Goal: Task Accomplishment & Management: Manage account settings

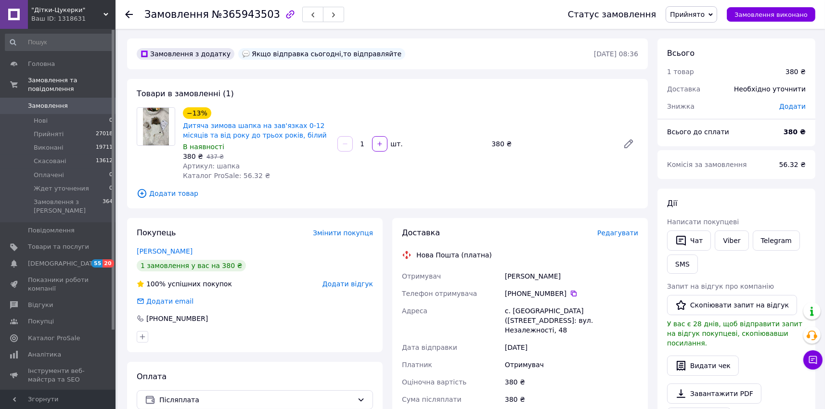
drag, startPoint x: 45, startPoint y: 306, endPoint x: 71, endPoint y: 297, distance: 27.4
click at [45, 317] on span "Покупці" at bounding box center [41, 321] width 26 height 9
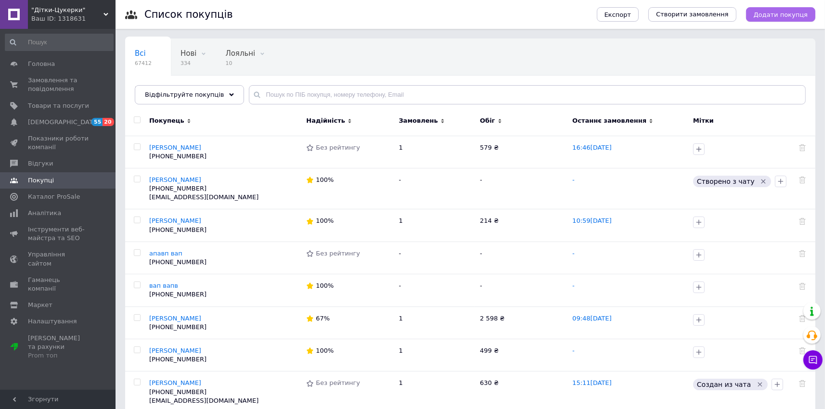
click at [786, 20] on button "Додати покупця" at bounding box center [780, 14] width 69 height 14
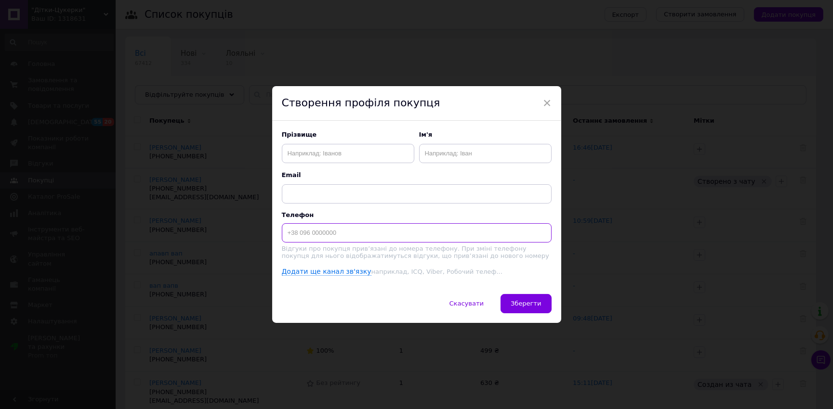
click at [331, 238] on input at bounding box center [417, 232] width 270 height 19
paste input "+380677466943"
type input "+380677466943"
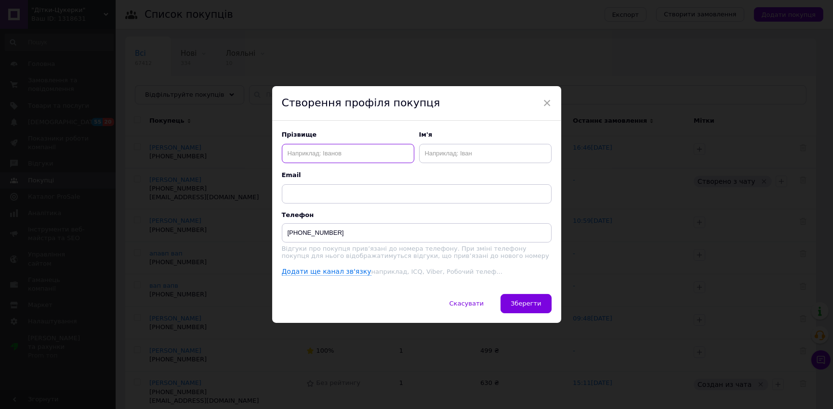
click at [331, 156] on input "text" at bounding box center [348, 153] width 132 height 19
type input "парпа"
click at [445, 154] on input "text" at bounding box center [485, 153] width 132 height 19
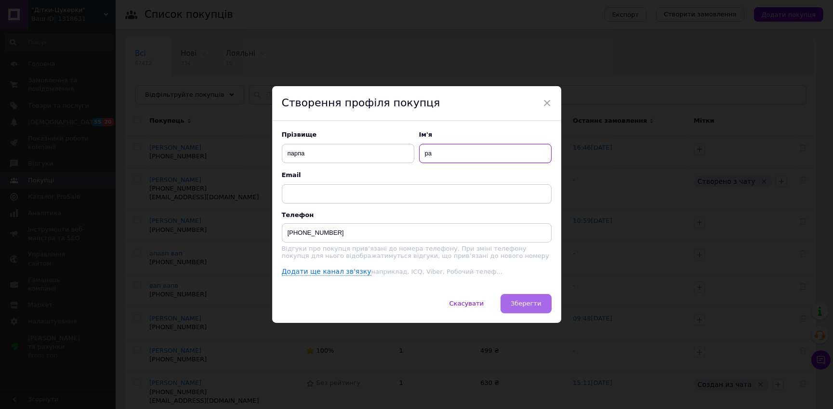
type input "ра"
click at [525, 303] on span "Зберегти" at bounding box center [525, 303] width 30 height 7
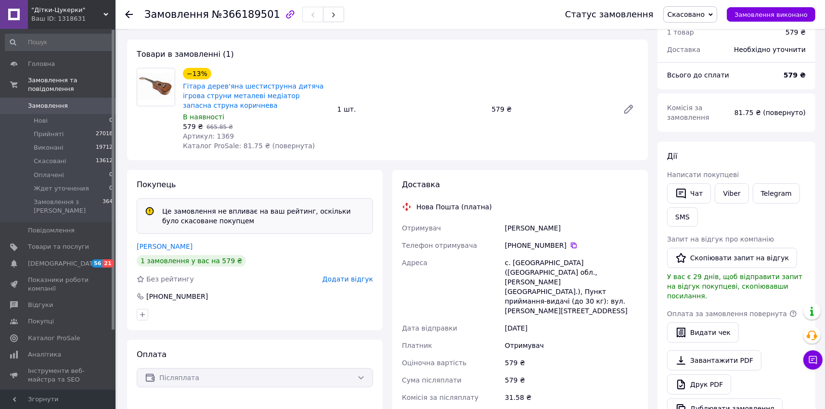
scroll to position [10, 0]
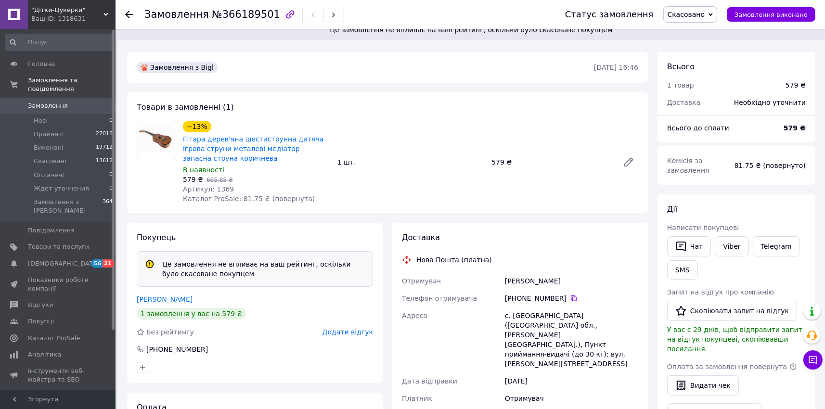
drag, startPoint x: 49, startPoint y: 305, endPoint x: 60, endPoint y: 304, distance: 11.2
click at [49, 317] on span "Покупці" at bounding box center [41, 321] width 26 height 9
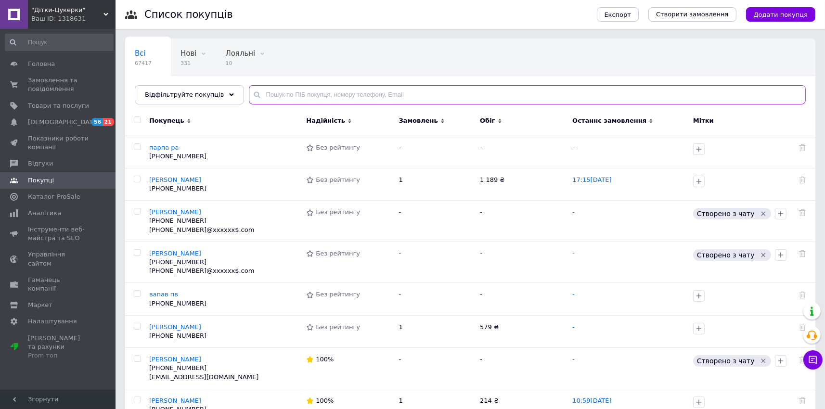
click at [308, 94] on input "text" at bounding box center [527, 94] width 557 height 19
paste input "+380677466943"
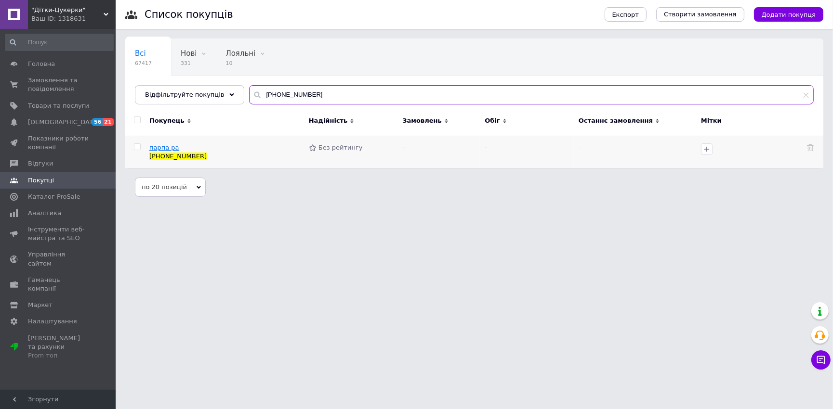
type input "[PHONE_NUMBER]"
click at [170, 145] on span "парпа ра" at bounding box center [164, 147] width 30 height 7
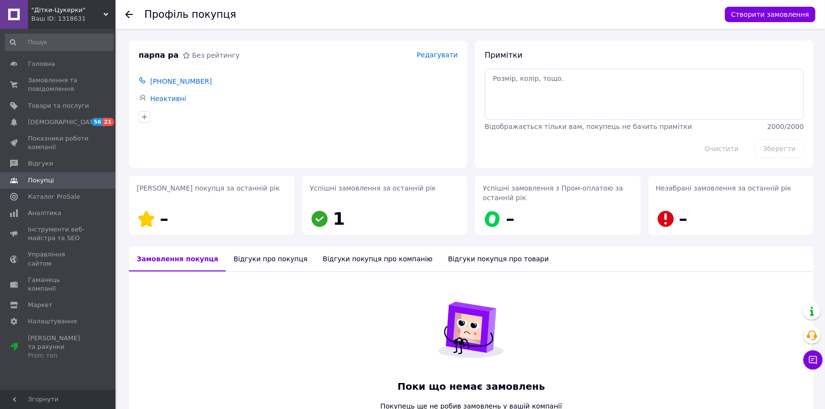
click at [251, 263] on div "Відгуки про покупця" at bounding box center [270, 259] width 89 height 25
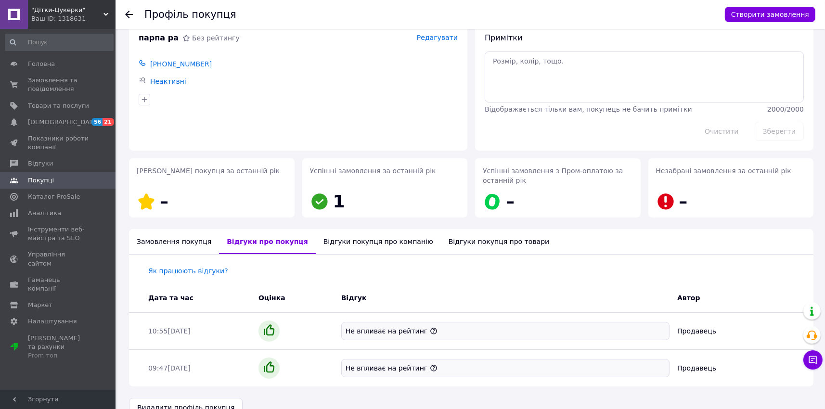
scroll to position [36, 0]
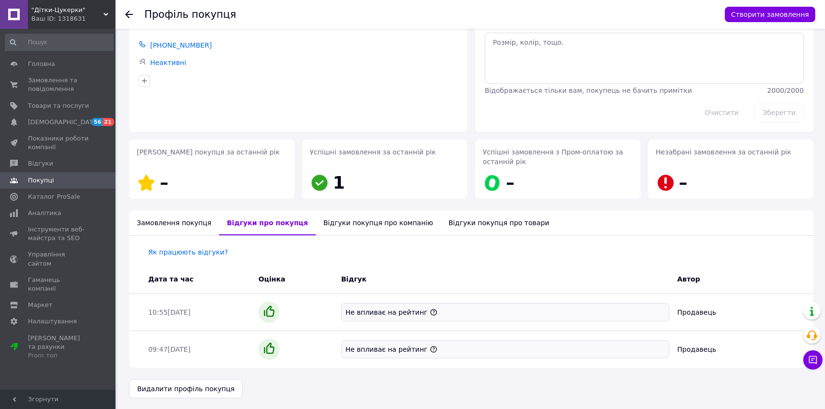
click at [175, 239] on div "Як працюють відгуки? Дата та час Оцінка Відгук Автор 10:55, 05.01.2018 Не вплив…" at bounding box center [471, 302] width 685 height 132
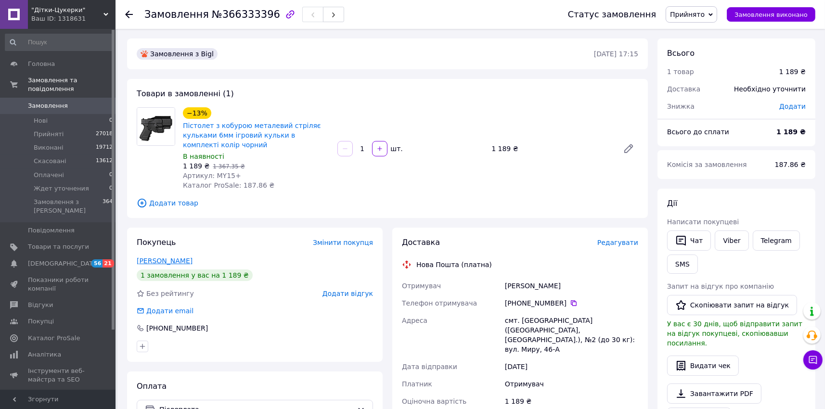
click at [186, 261] on link "Владимир Паевщик" at bounding box center [165, 261] width 56 height 8
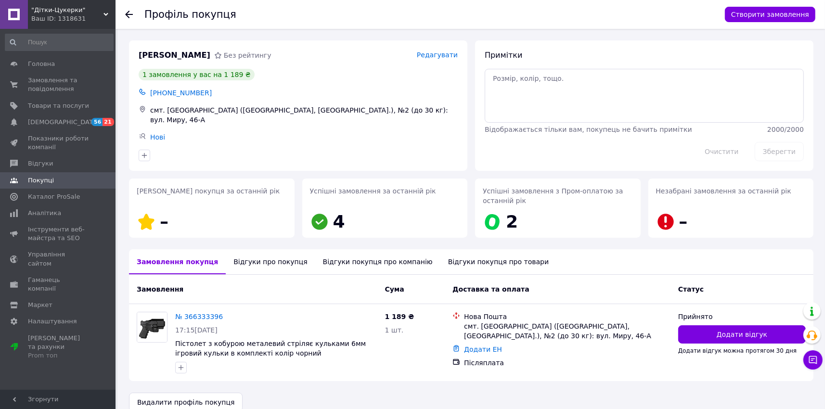
click at [248, 249] on div "Відгуки про покупця" at bounding box center [270, 261] width 89 height 25
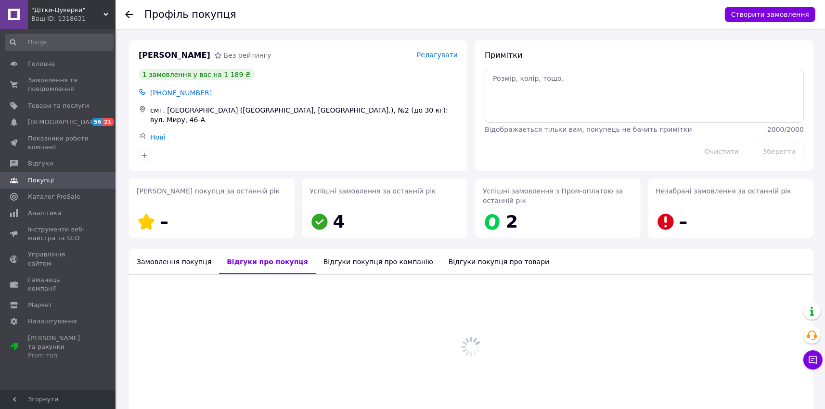
click at [256, 258] on div "Відгуки про покупця" at bounding box center [267, 261] width 97 height 25
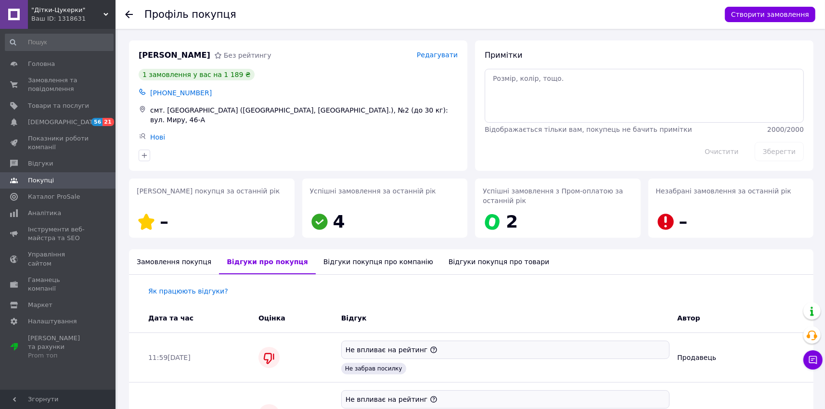
scroll to position [125, 0]
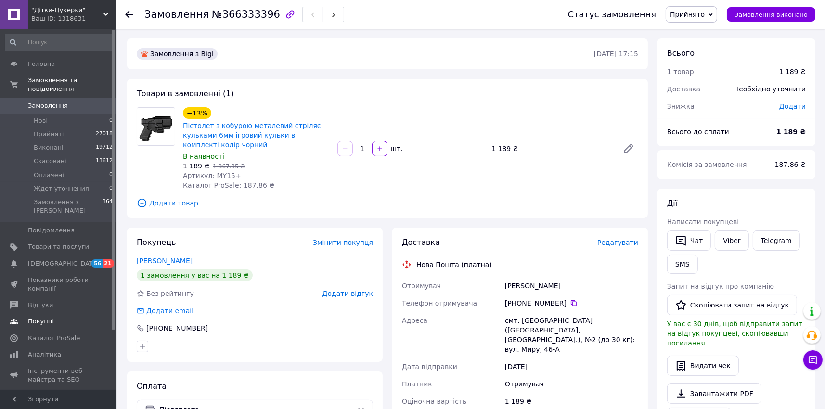
click at [49, 317] on span "Покупці" at bounding box center [41, 321] width 26 height 9
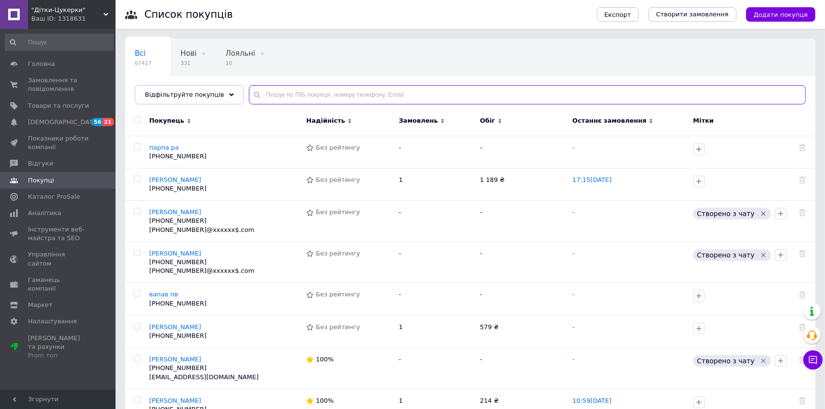
click at [294, 96] on input "text" at bounding box center [527, 94] width 557 height 19
paste input "957705147"
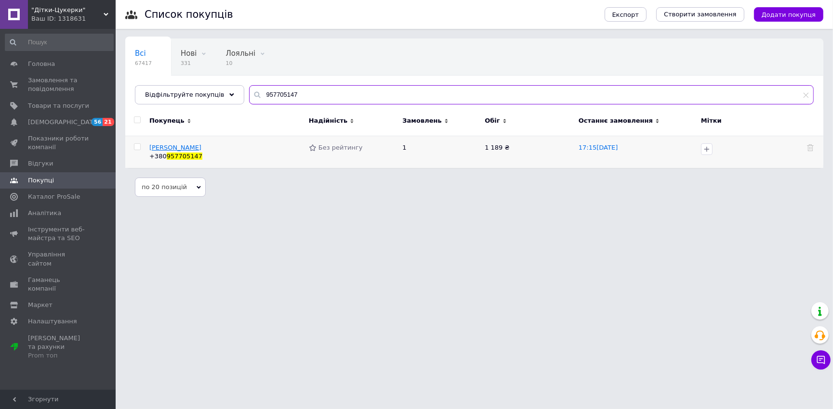
type input "957705147"
click at [186, 148] on span "Владимир Паевщик" at bounding box center [175, 147] width 52 height 7
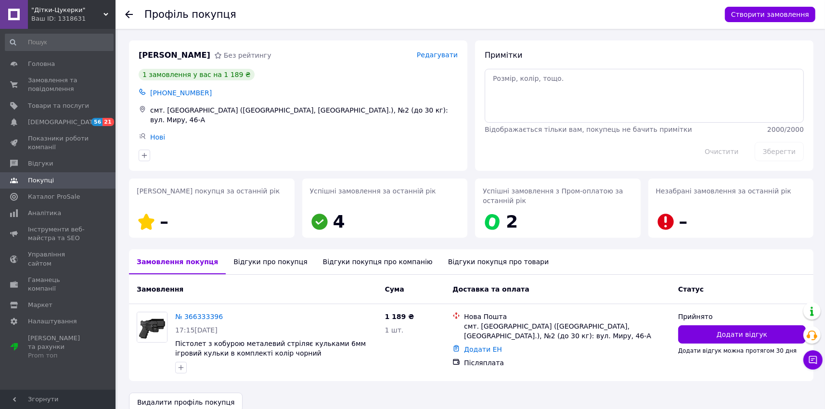
click at [262, 260] on div "Відгуки про покупця" at bounding box center [270, 261] width 89 height 25
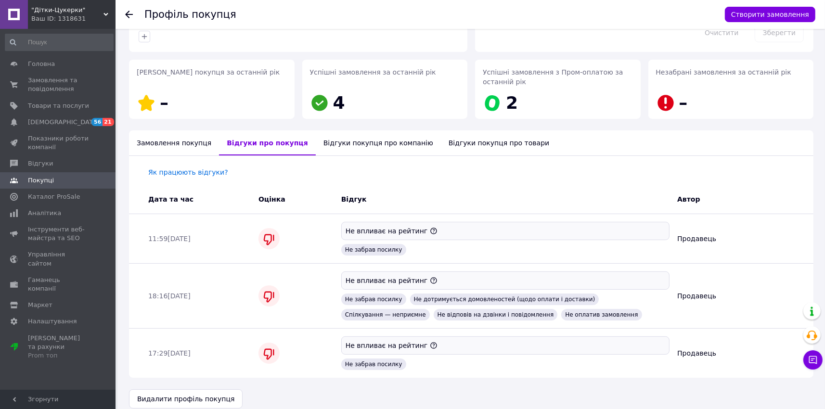
scroll to position [125, 0]
